Goal: Information Seeking & Learning: Learn about a topic

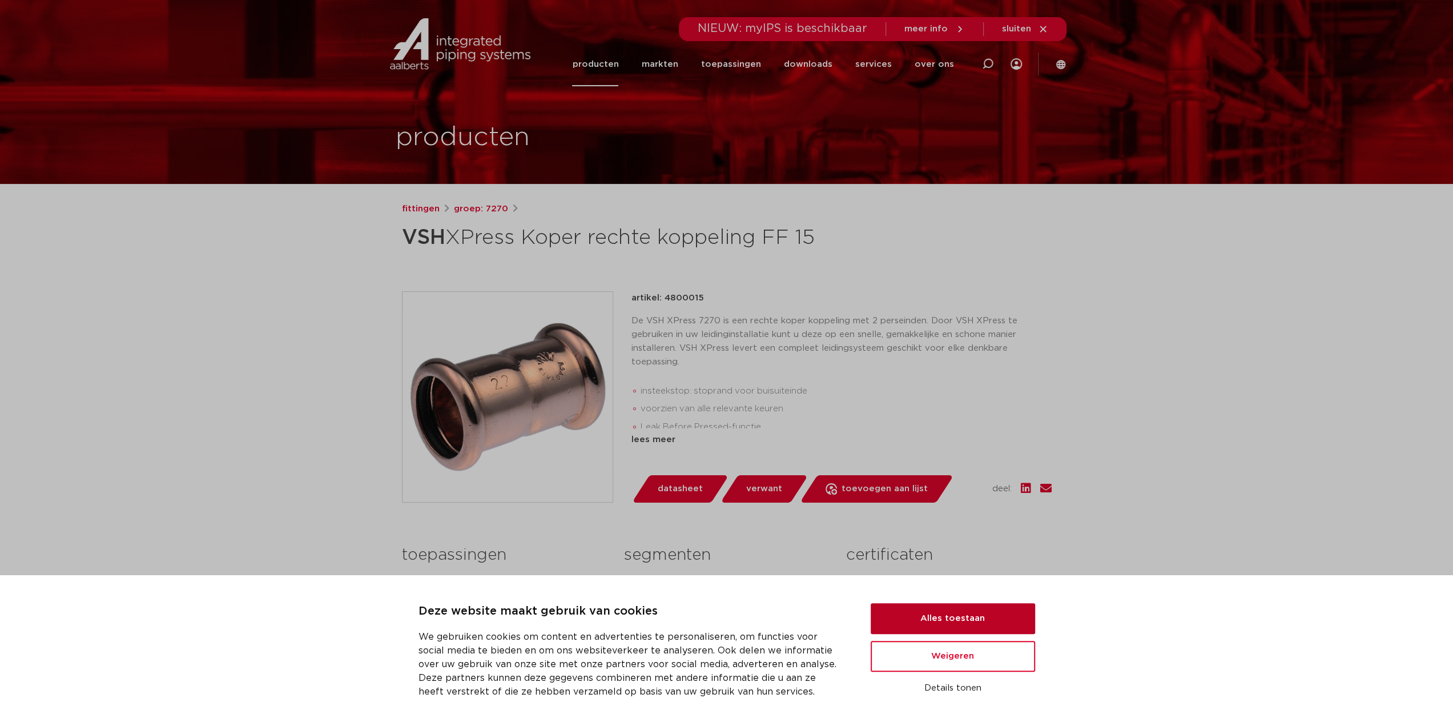
click at [959, 609] on button "Alles toestaan" at bounding box center [953, 618] width 164 height 31
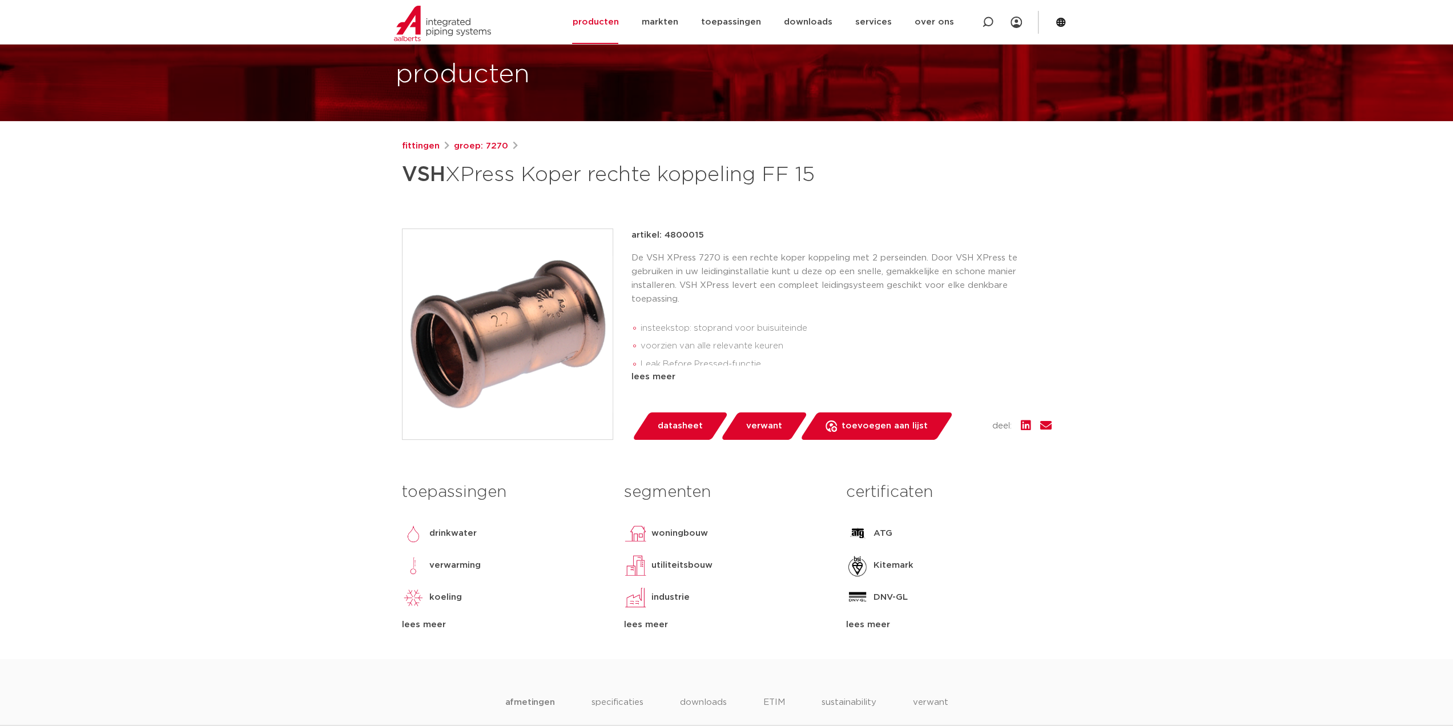
scroll to position [52, 0]
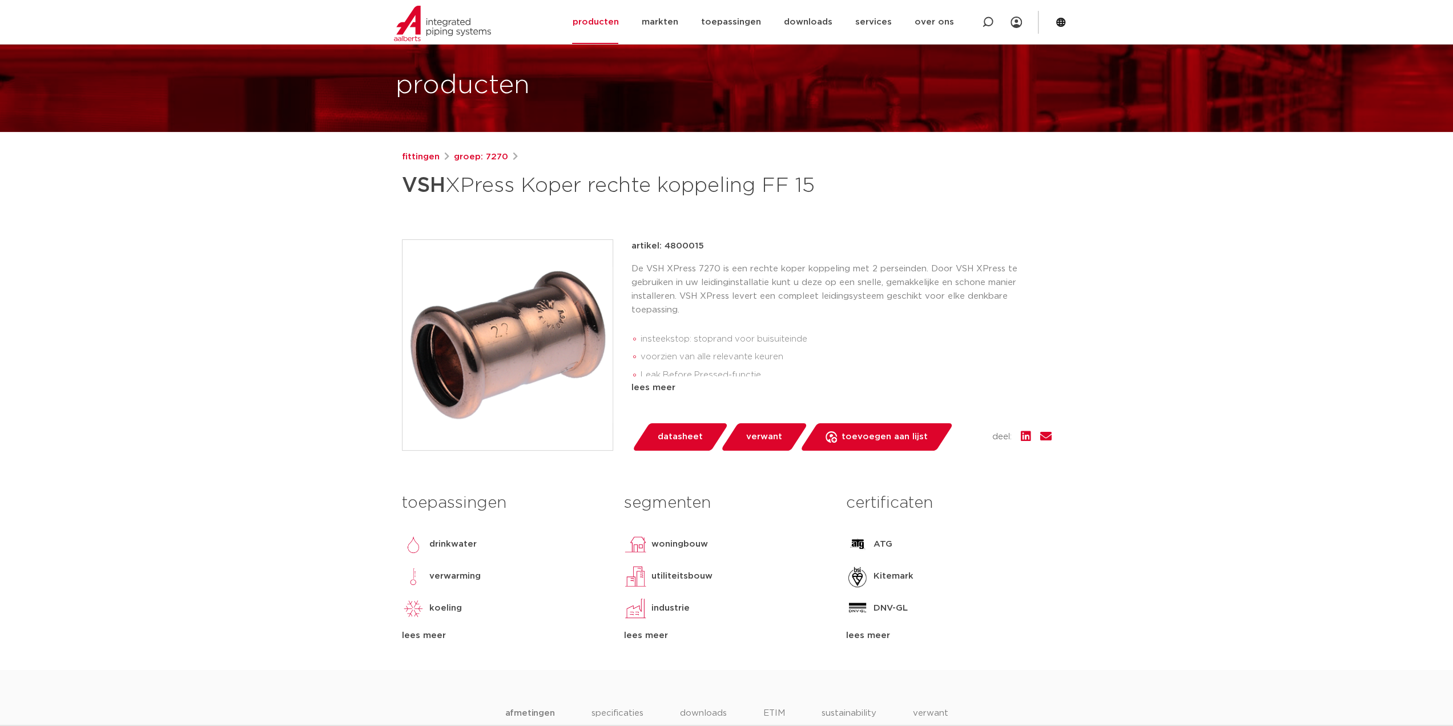
click at [642, 393] on div "lees meer" at bounding box center [841, 388] width 420 height 14
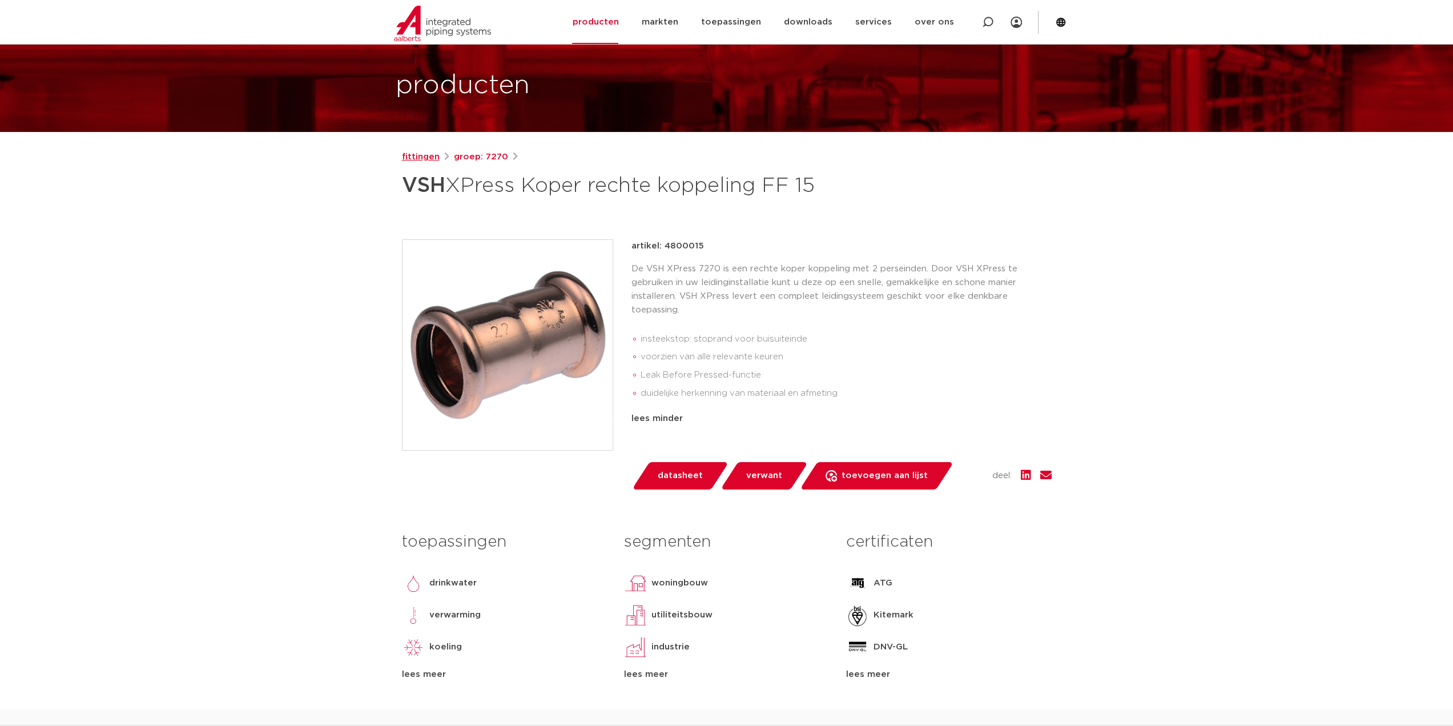
click at [413, 162] on link "fittingen" at bounding box center [421, 157] width 38 height 14
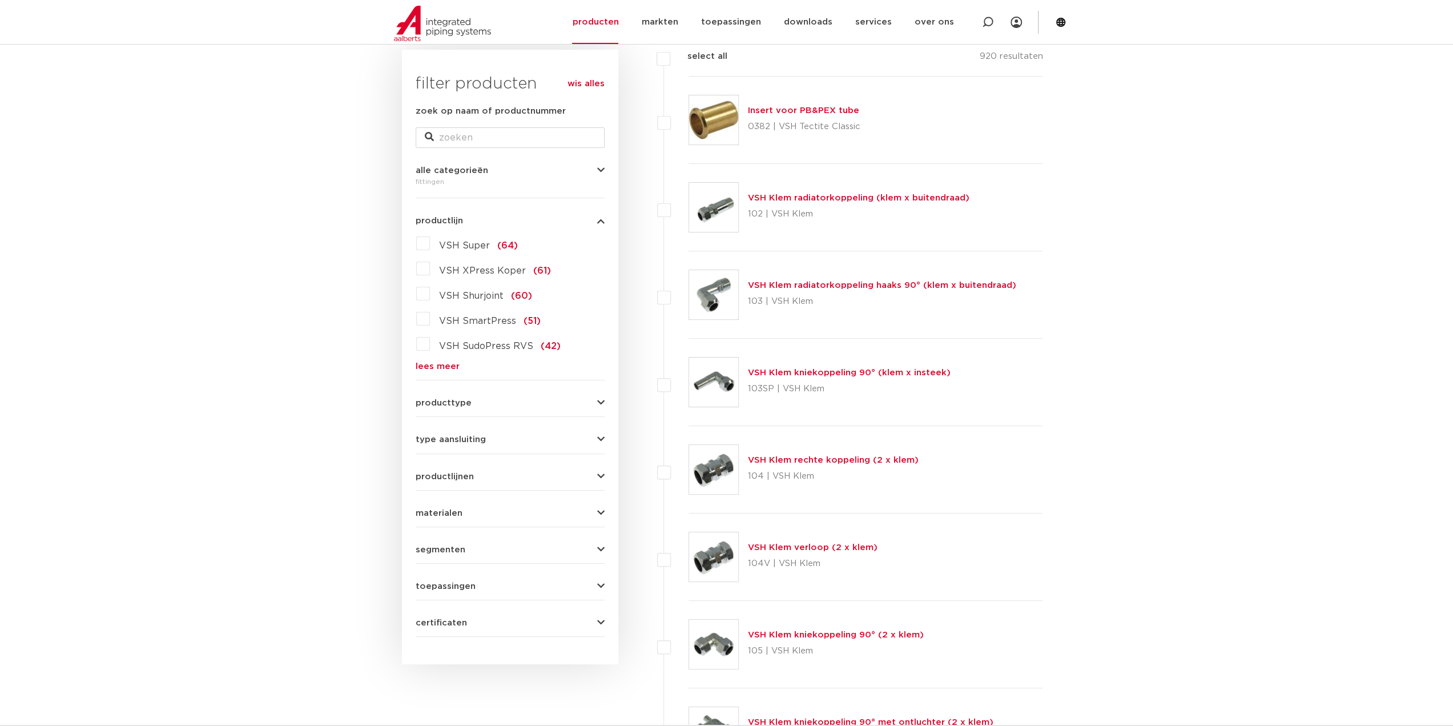
scroll to position [228, 0]
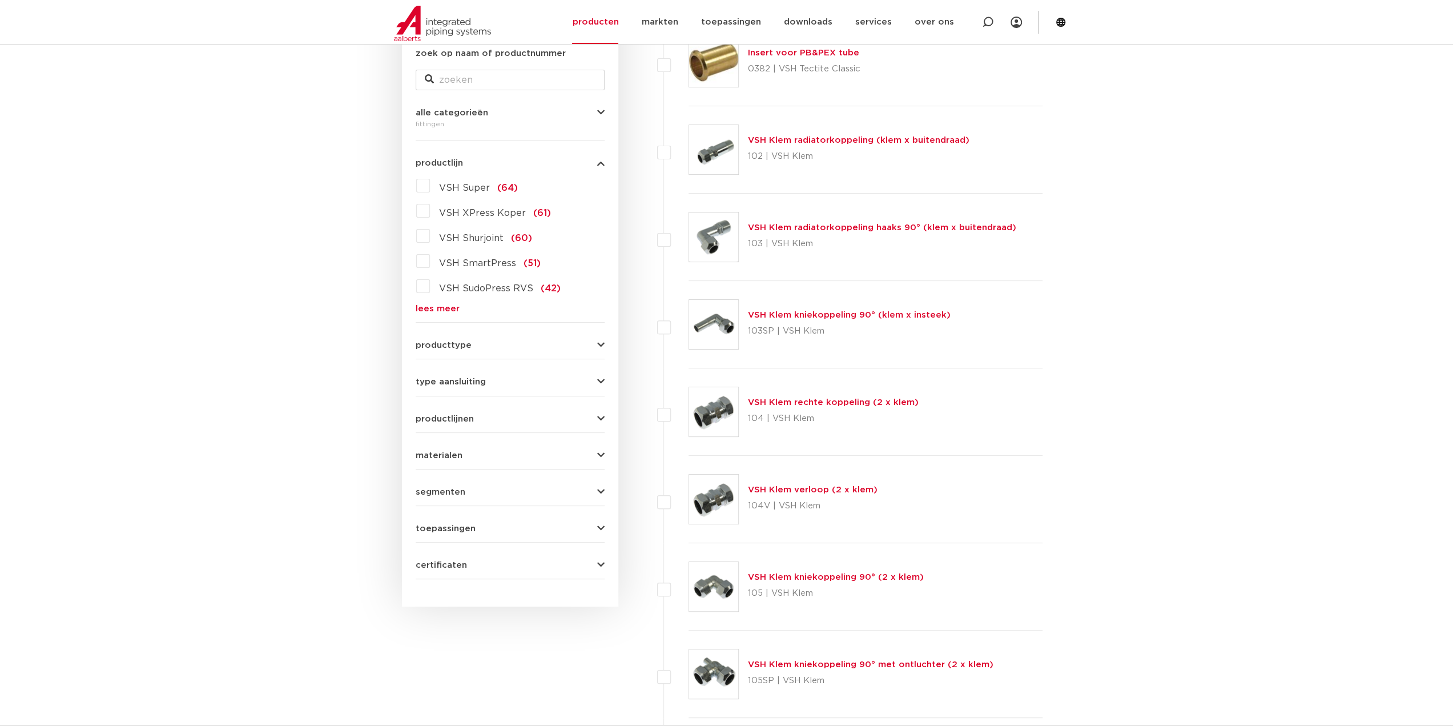
click at [512, 382] on button "type aansluiting" at bounding box center [510, 381] width 189 height 9
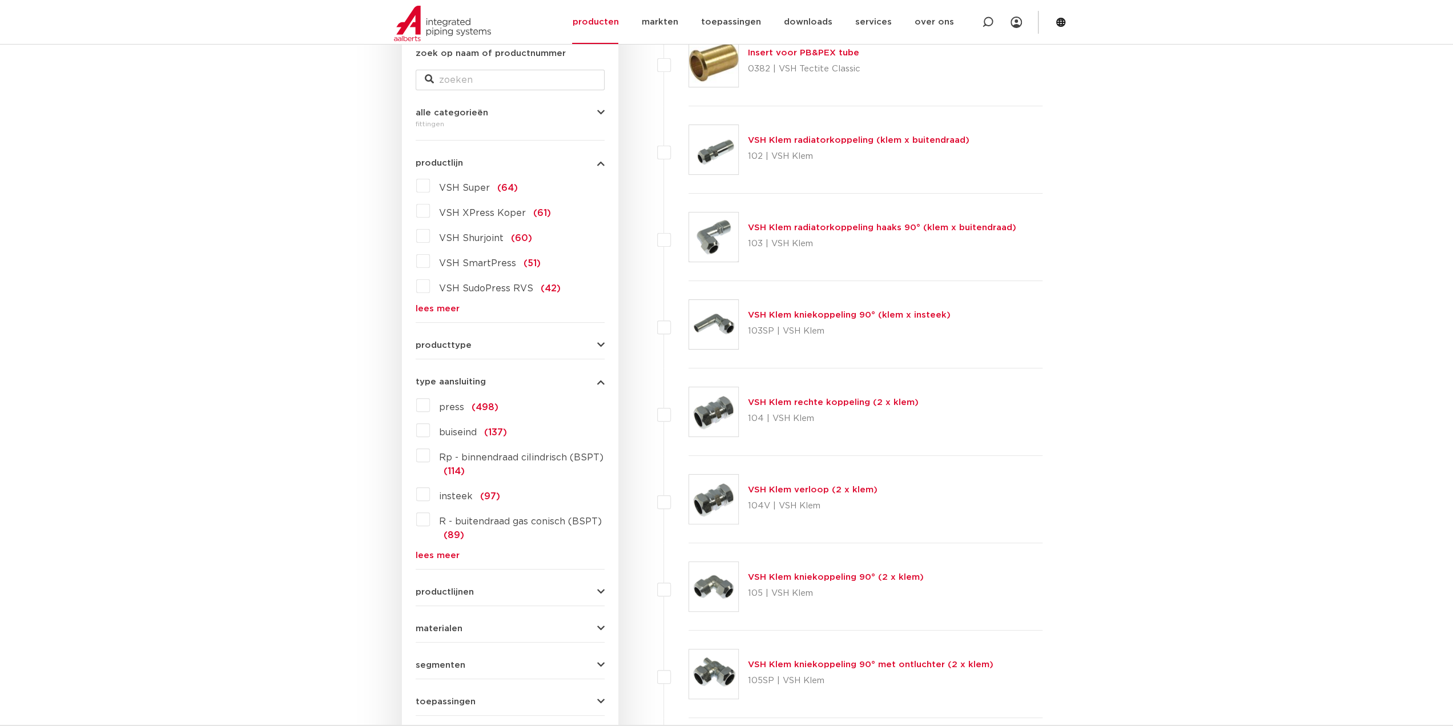
click at [512, 380] on button "type aansluiting" at bounding box center [510, 381] width 189 height 9
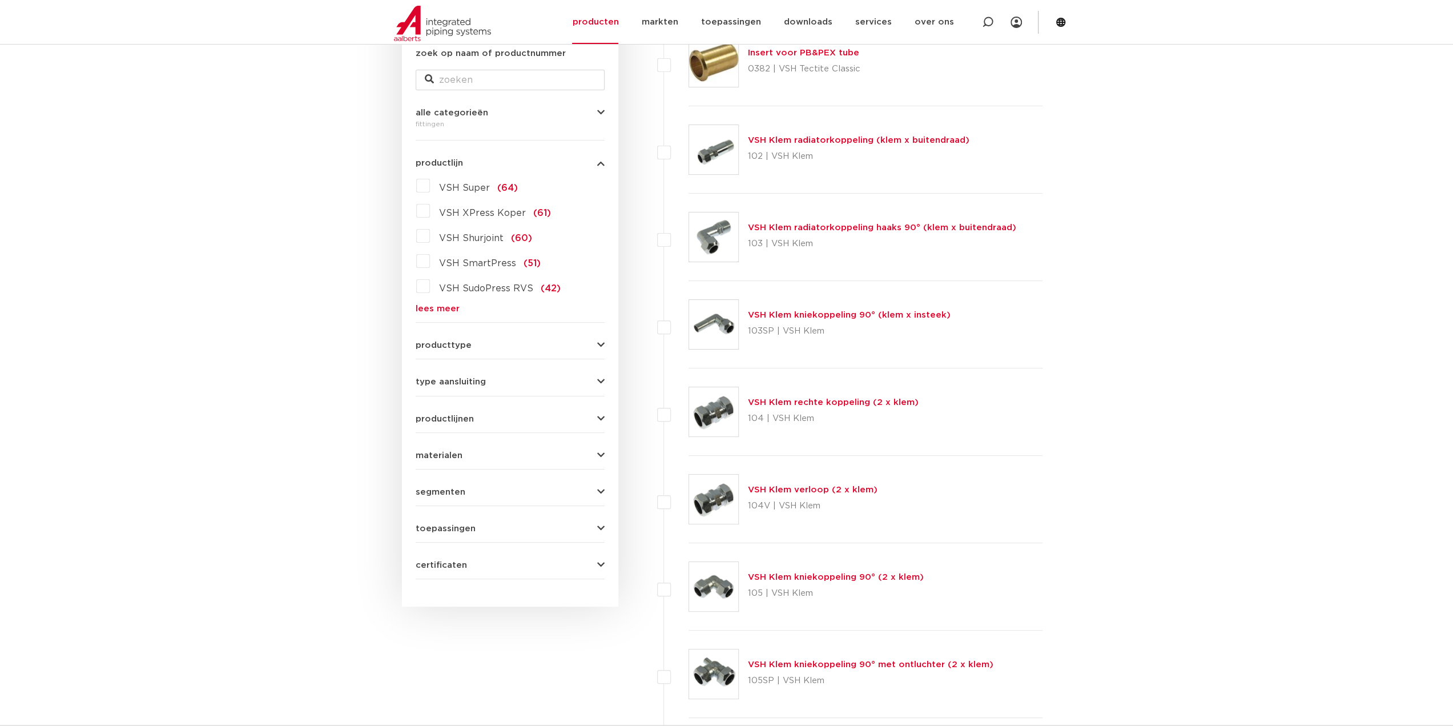
click at [512, 380] on button "type aansluiting" at bounding box center [510, 381] width 189 height 9
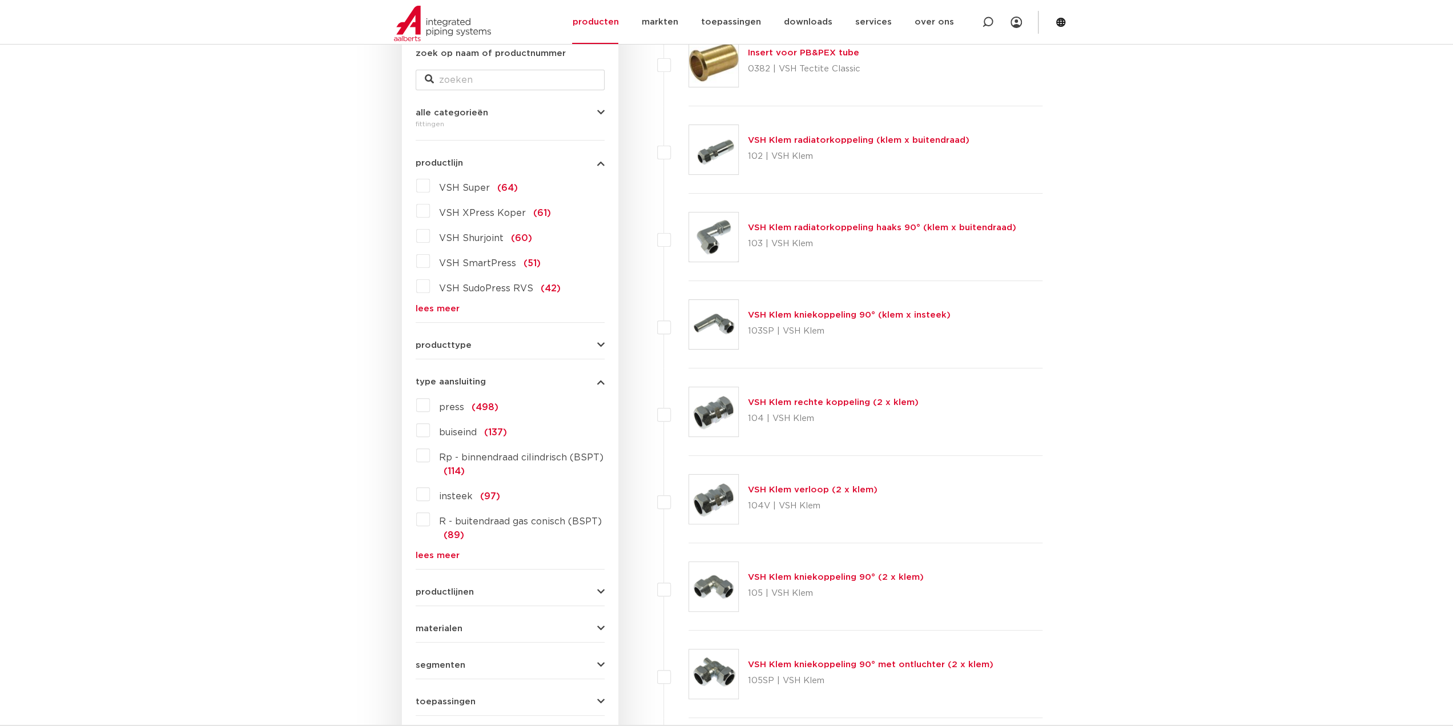
click at [453, 406] on span "press" at bounding box center [451, 406] width 25 height 9
click at [0, 0] on input "press (498)" at bounding box center [0, 0] width 0 height 0
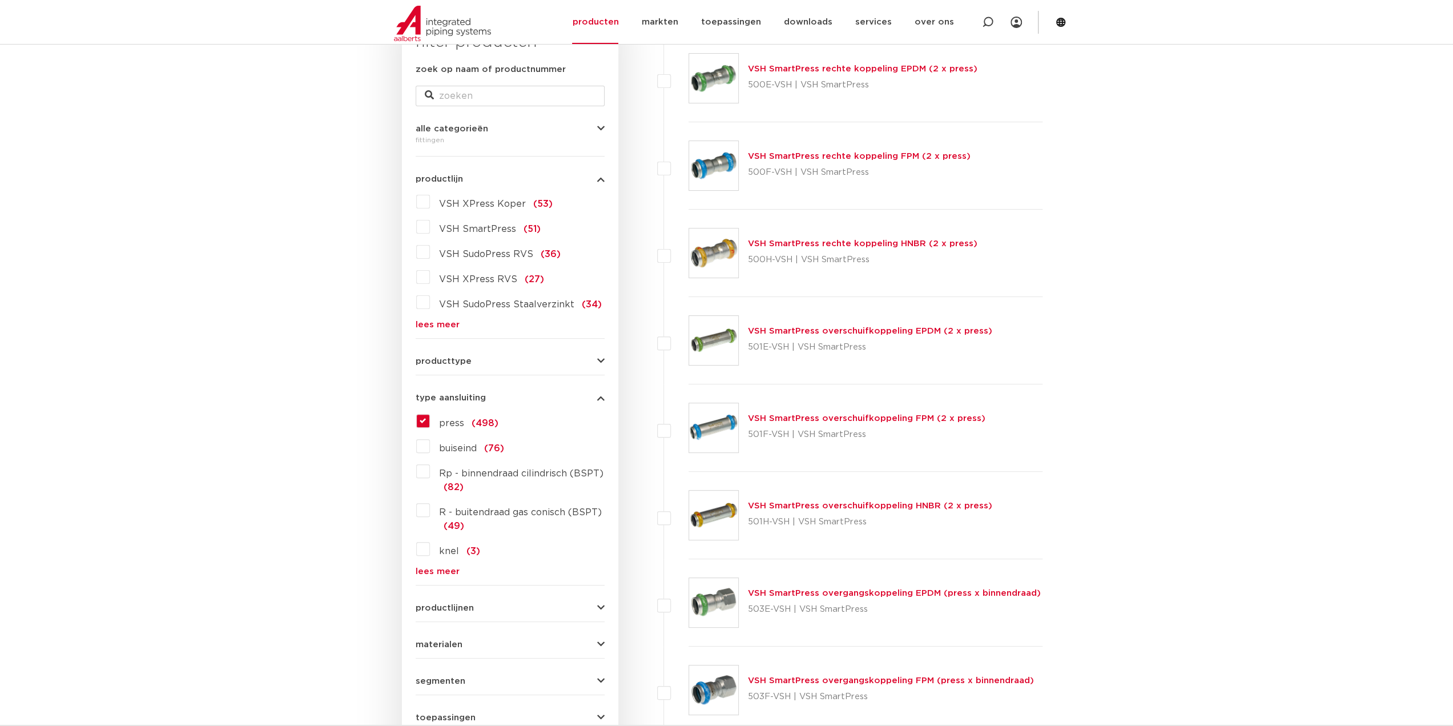
scroll to position [228, 0]
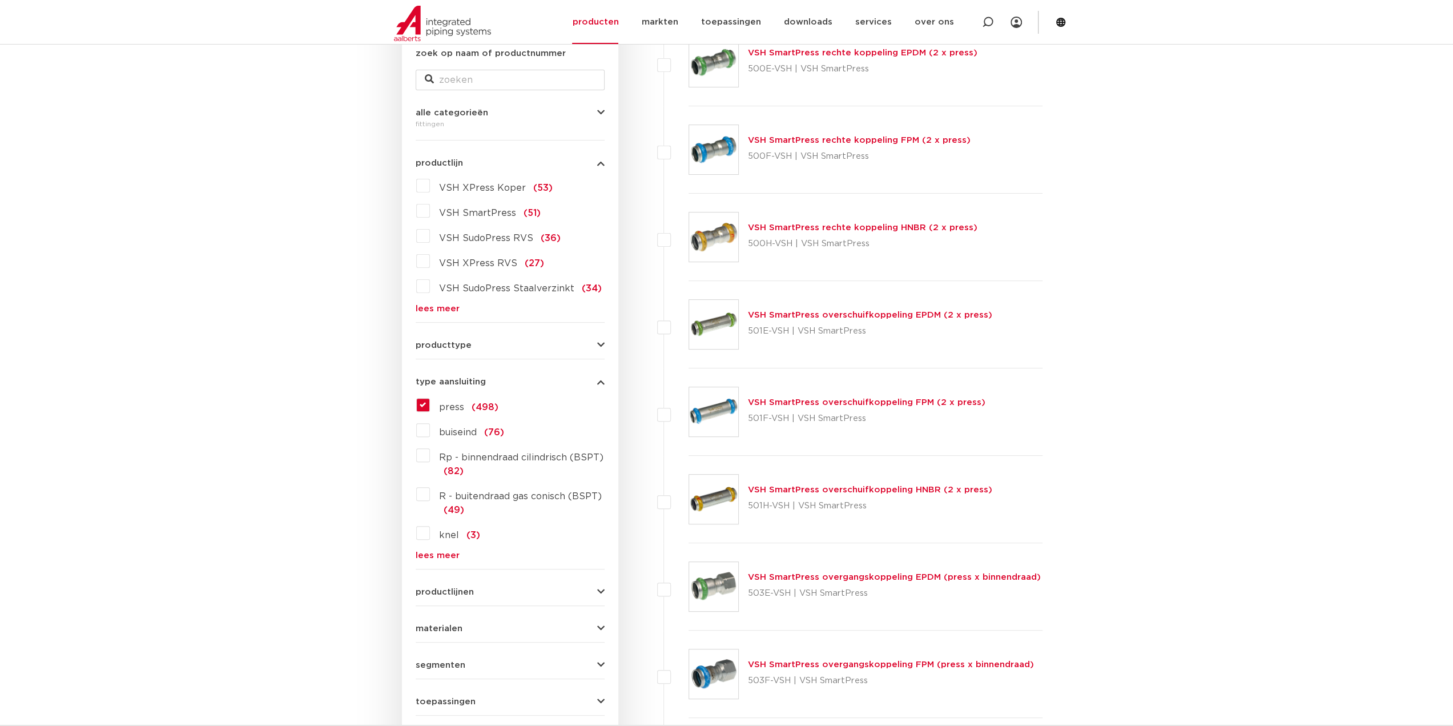
click at [511, 341] on button "producttype" at bounding box center [510, 345] width 189 height 9
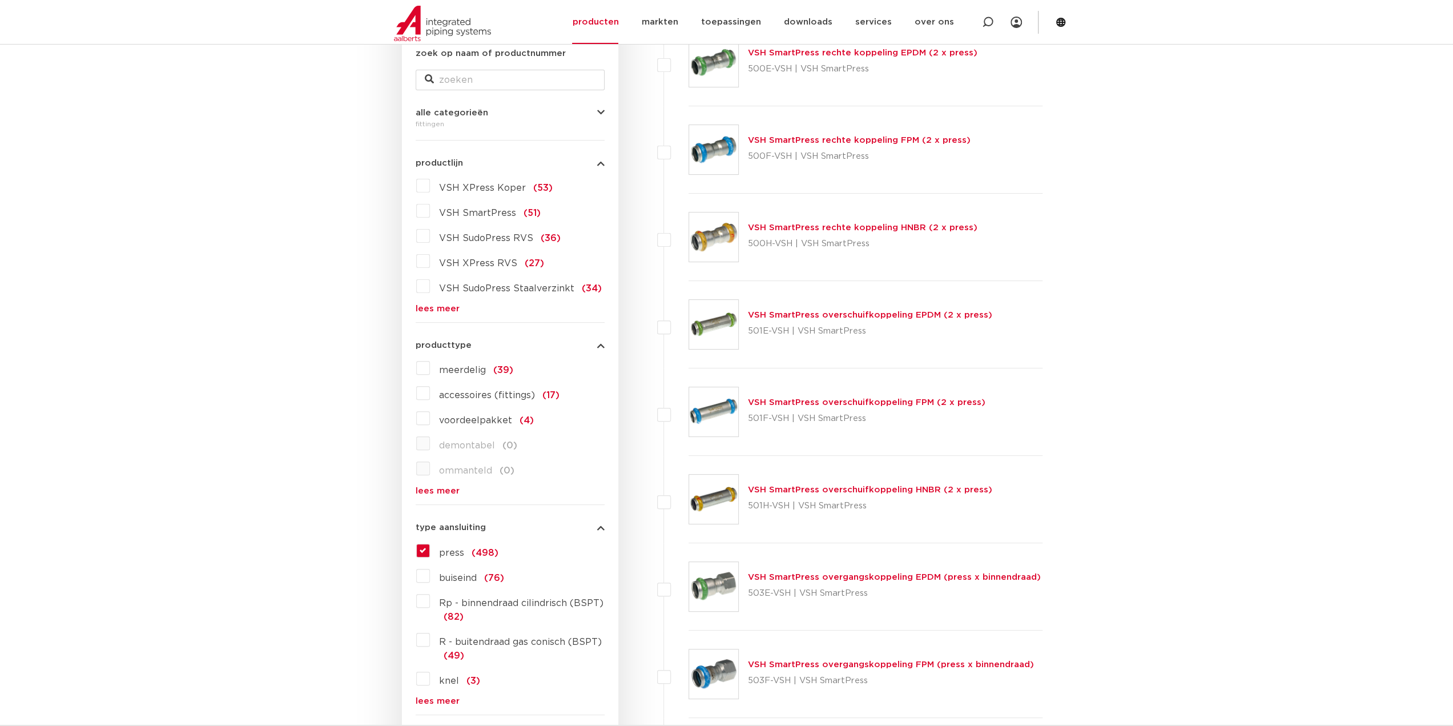
click at [512, 341] on button "producttype" at bounding box center [510, 345] width 189 height 9
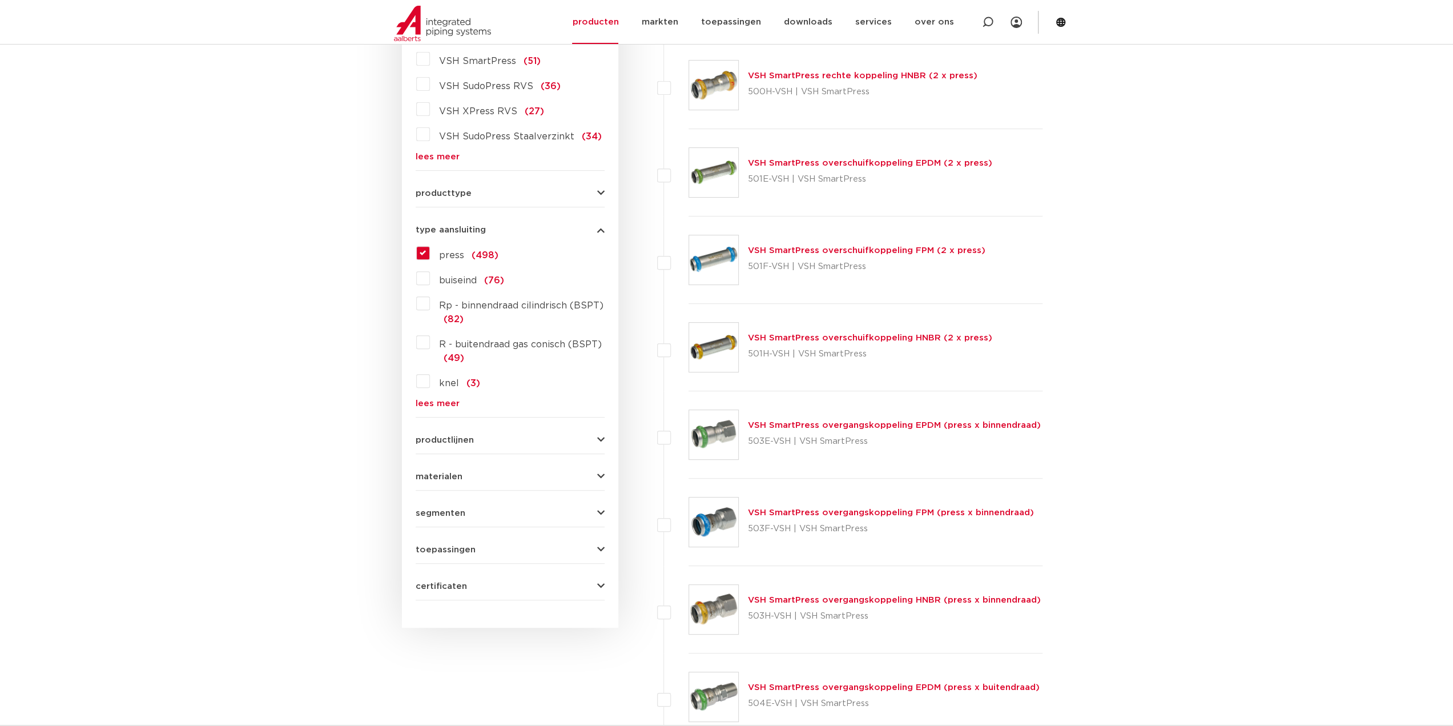
scroll to position [400, 0]
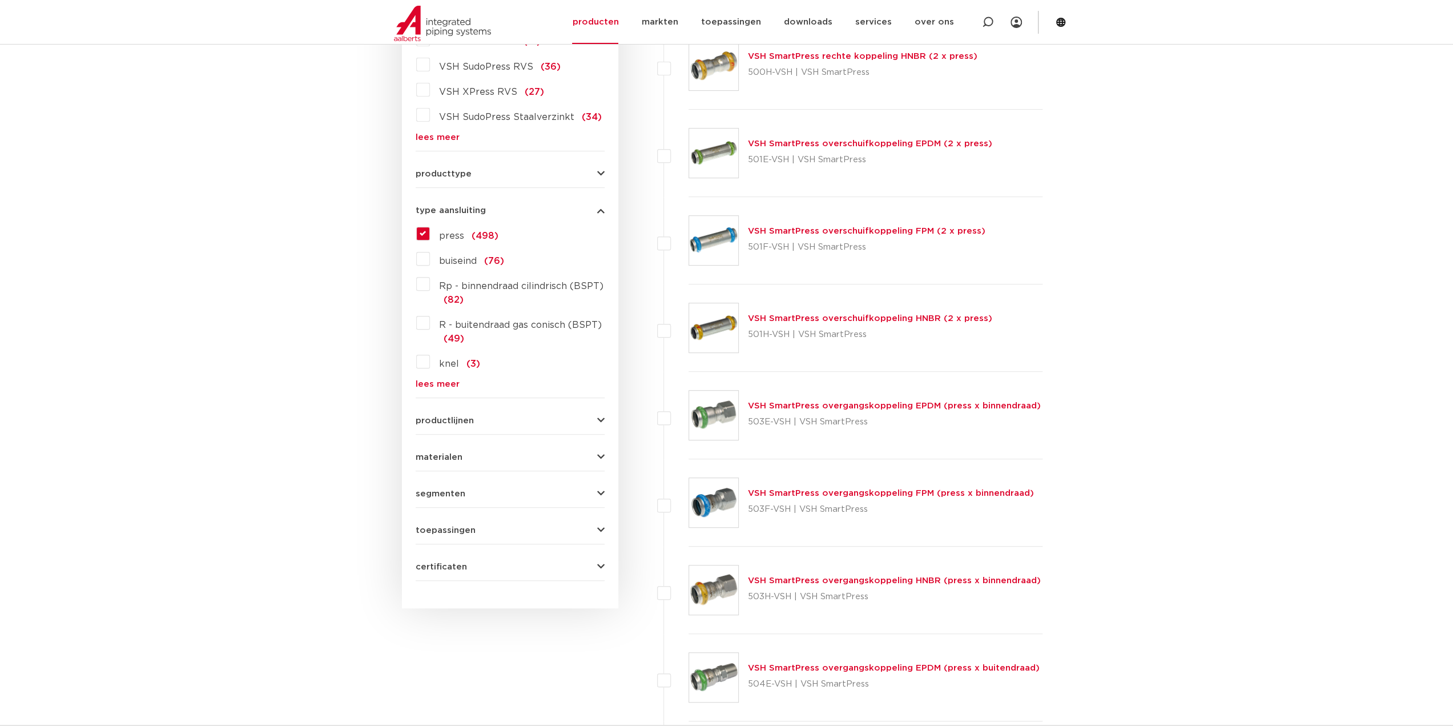
click at [497, 453] on button "materialen" at bounding box center [510, 457] width 189 height 9
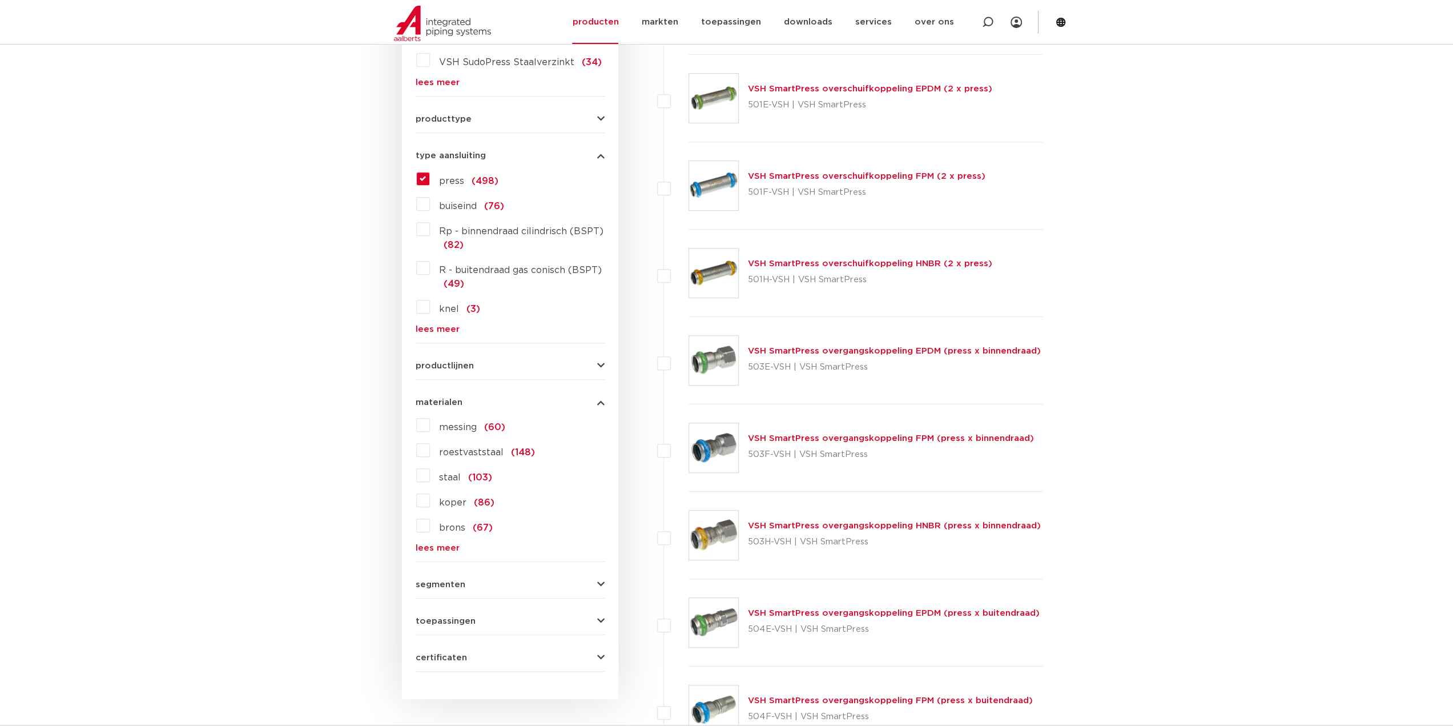
scroll to position [457, 0]
click at [478, 450] on span "roestvaststaal" at bounding box center [471, 449] width 65 height 9
click at [0, 0] on input "roestvaststaal (148)" at bounding box center [0, 0] width 0 height 0
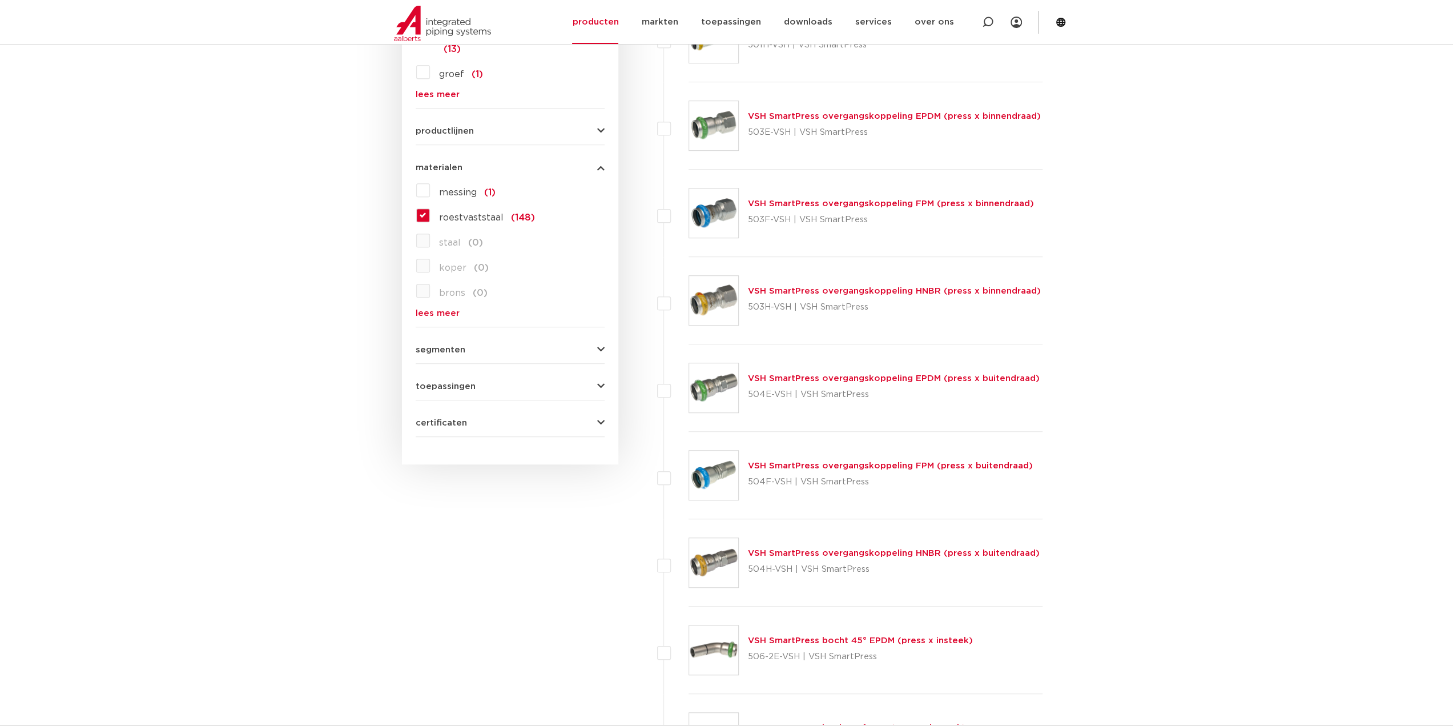
scroll to position [708, 0]
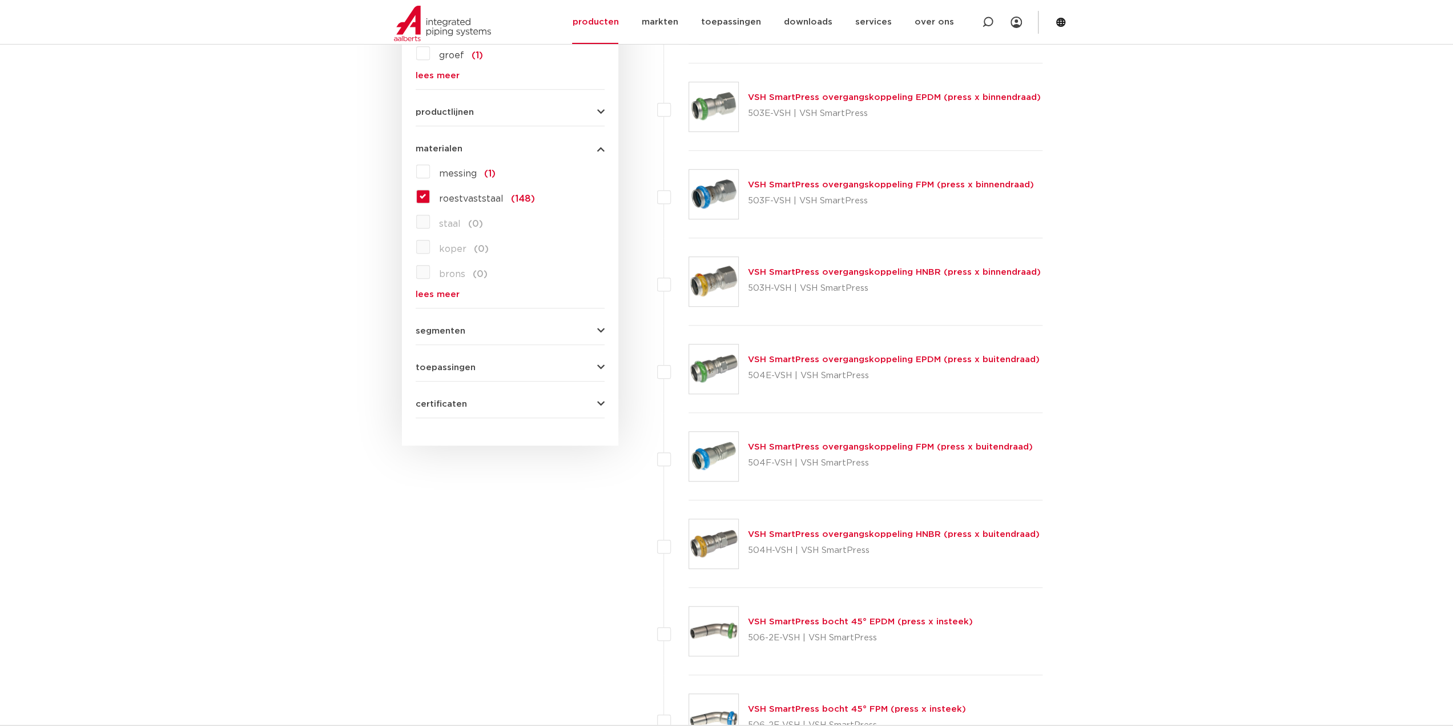
click at [493, 329] on button "segmenten" at bounding box center [510, 331] width 189 height 9
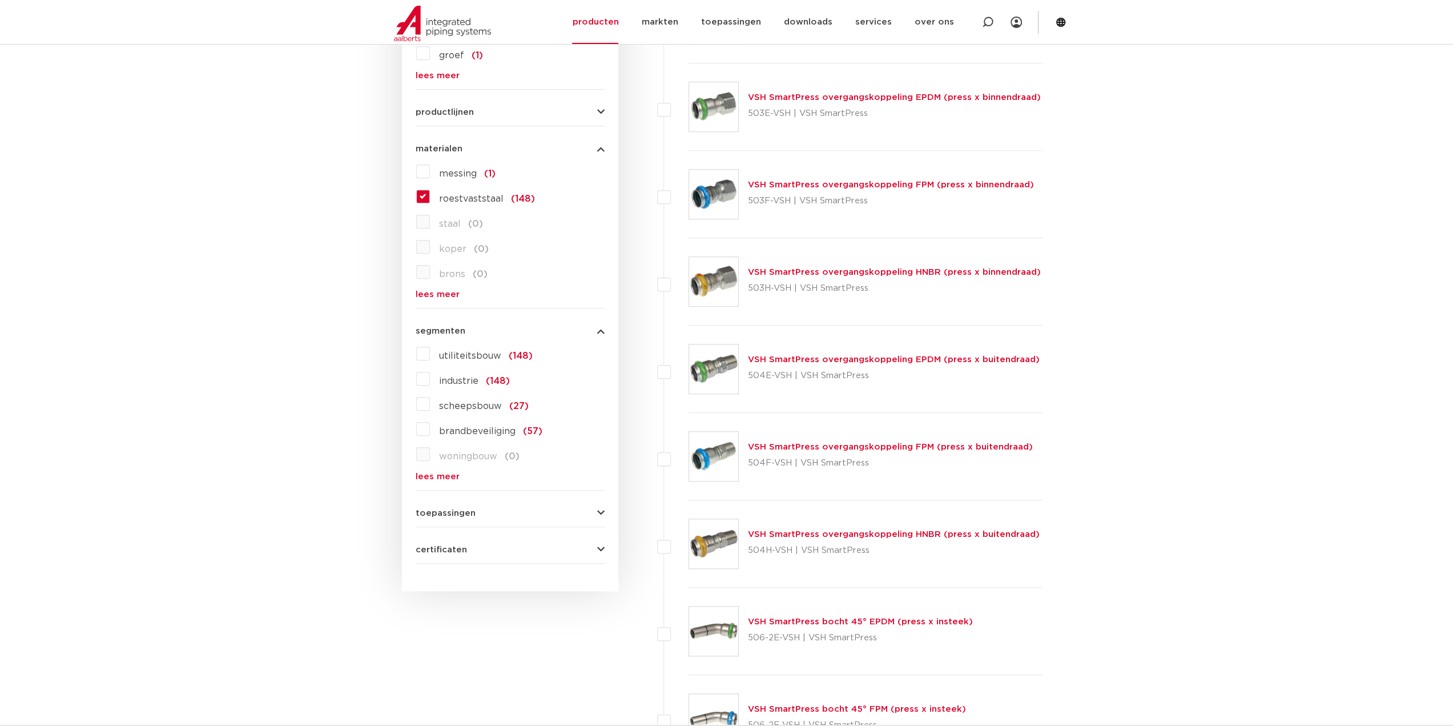
click at [493, 329] on button "segmenten" at bounding box center [510, 331] width 189 height 9
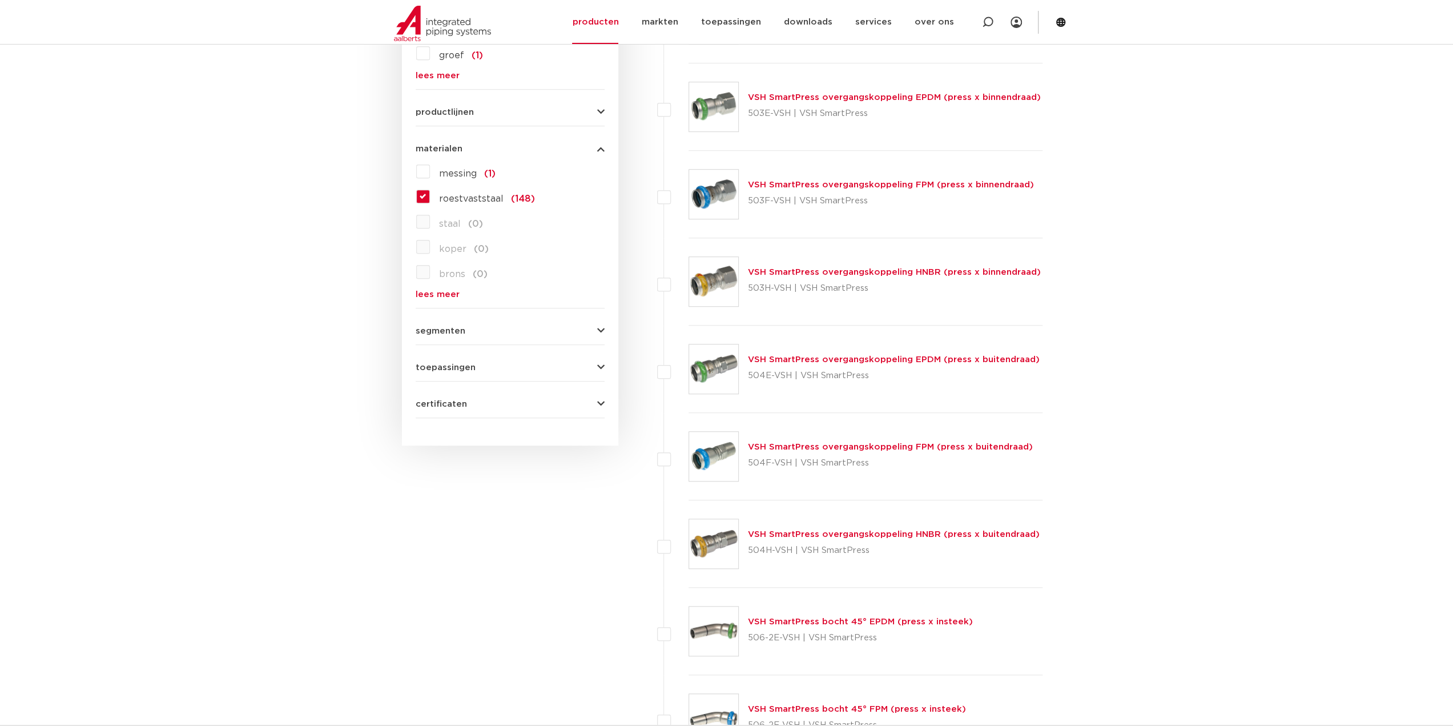
click at [486, 366] on button "toepassingen" at bounding box center [510, 367] width 189 height 9
click at [484, 397] on div "certificaten QB (CSTBat) (81) KIWA (48) DVGW Wasser (48) RISE (48) WRAS (26) VA…" at bounding box center [510, 399] width 189 height 18
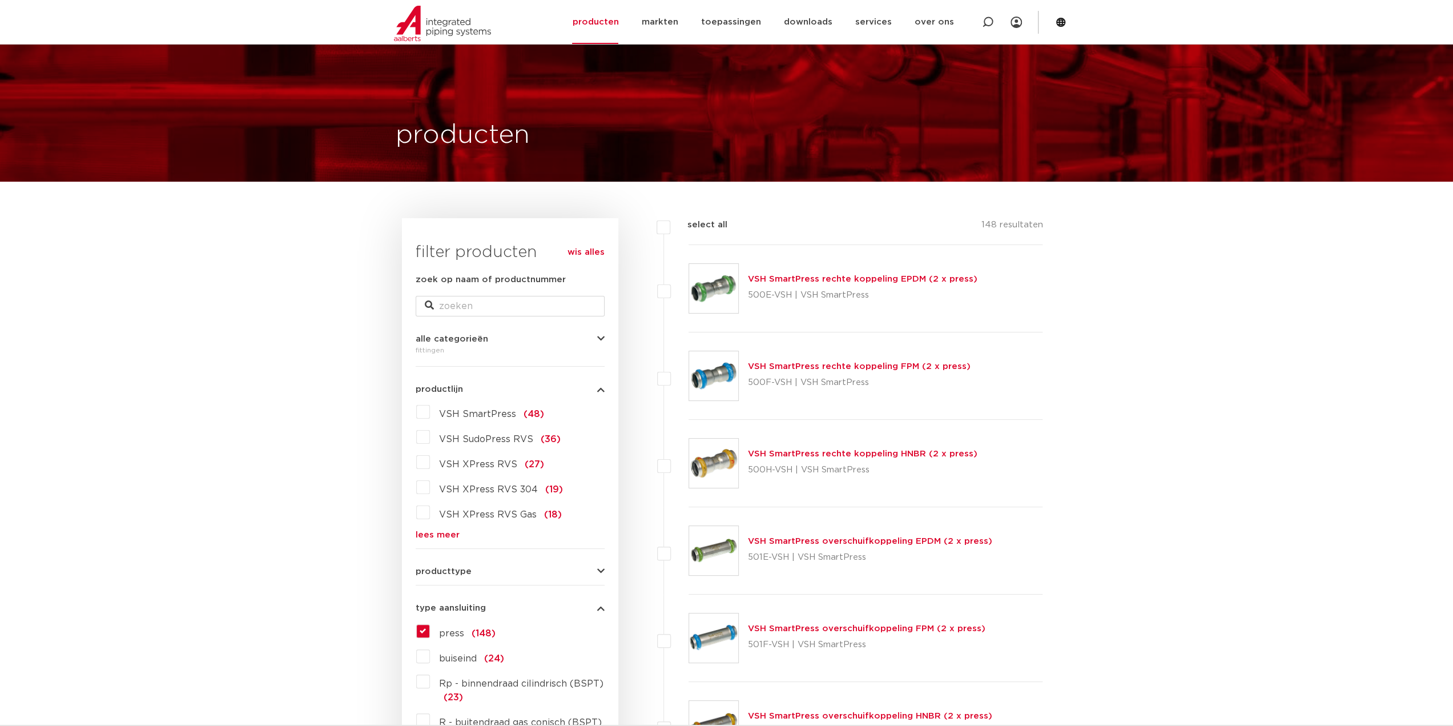
scroll to position [0, 0]
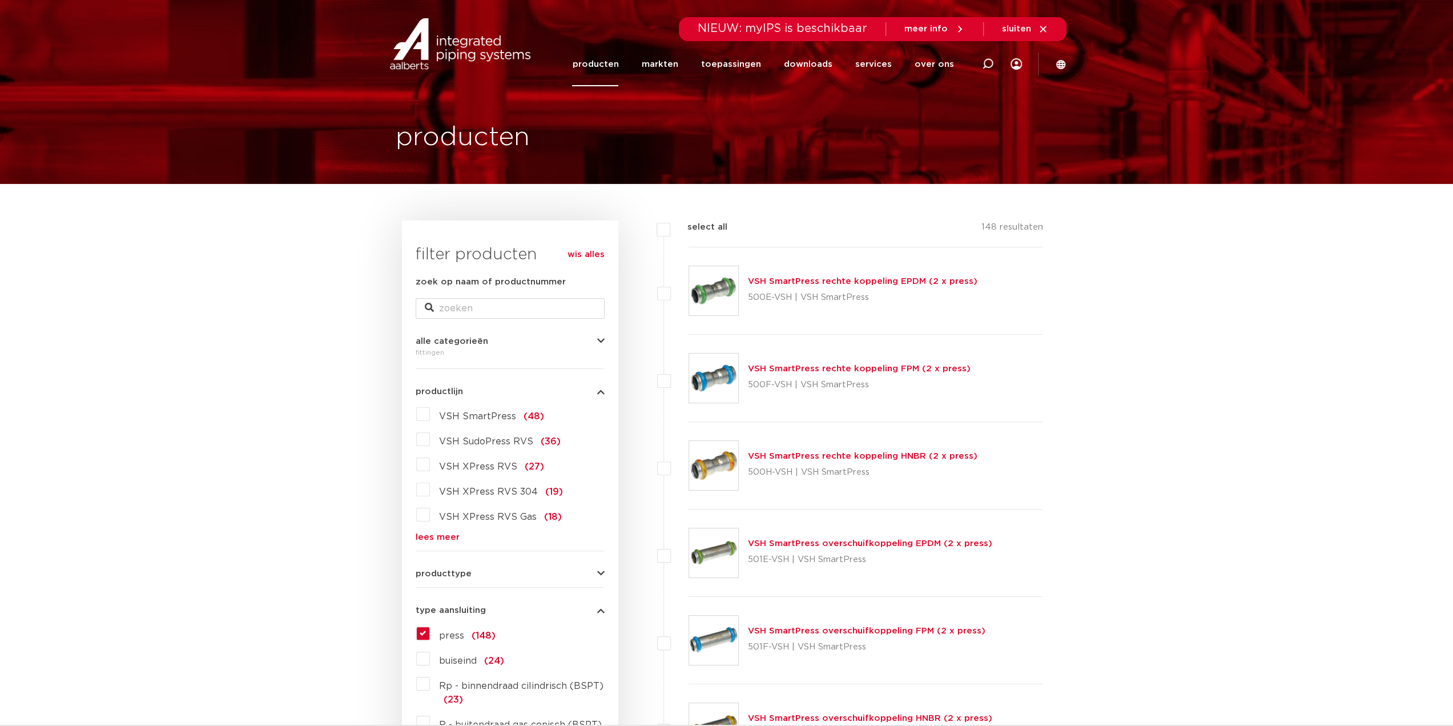
click at [853, 372] on link "VSH SmartPress rechte koppeling FPM (2 x press)" at bounding box center [859, 368] width 223 height 9
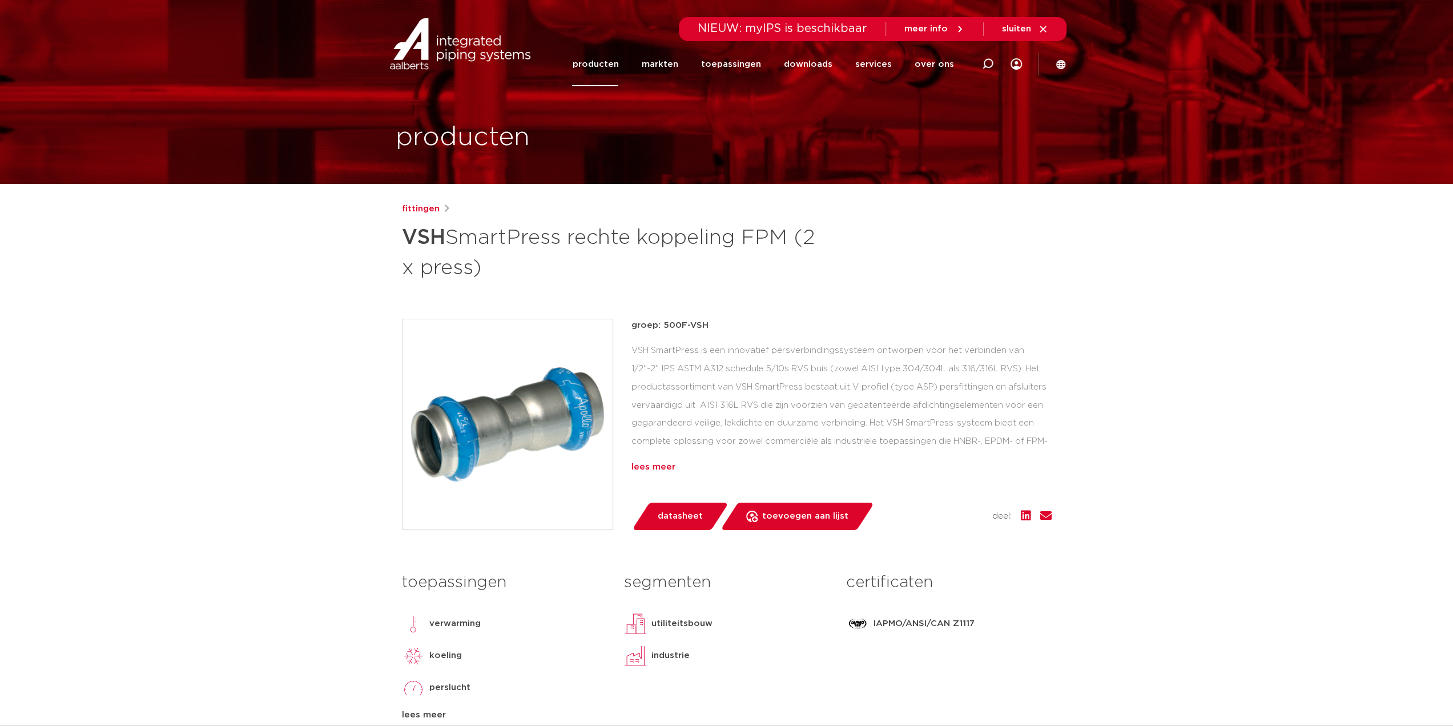
click at [670, 468] on div "lees meer" at bounding box center [841, 467] width 420 height 14
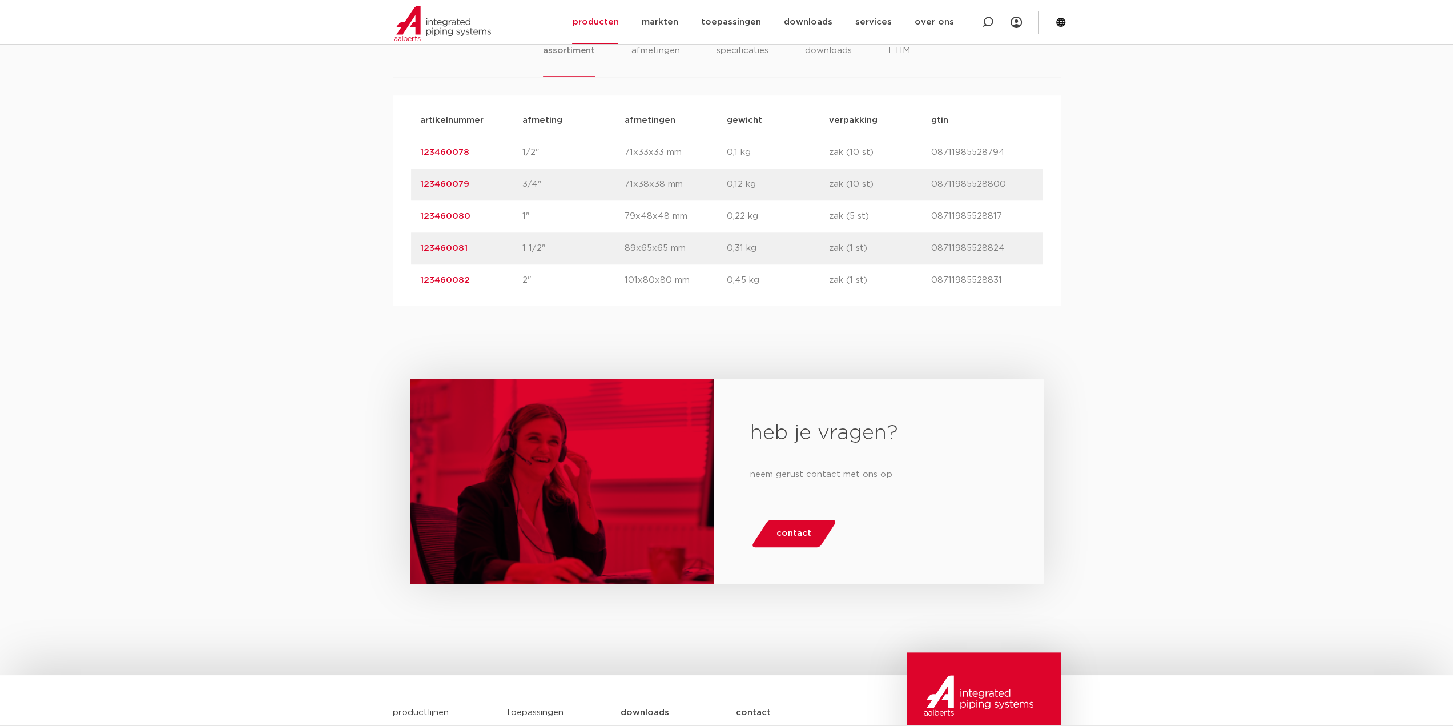
scroll to position [970, 0]
